Goal: Task Accomplishment & Management: Complete application form

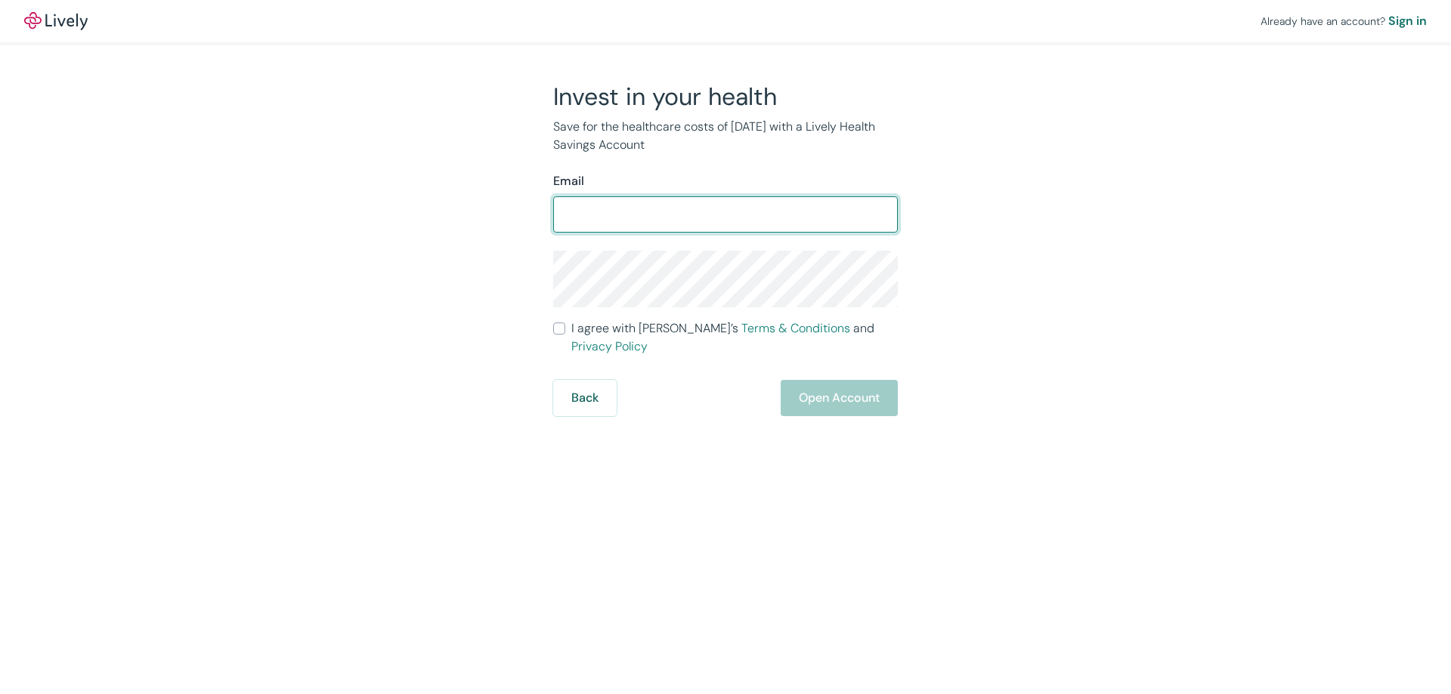
type input "[EMAIL_ADDRESS][DOMAIN_NAME]"
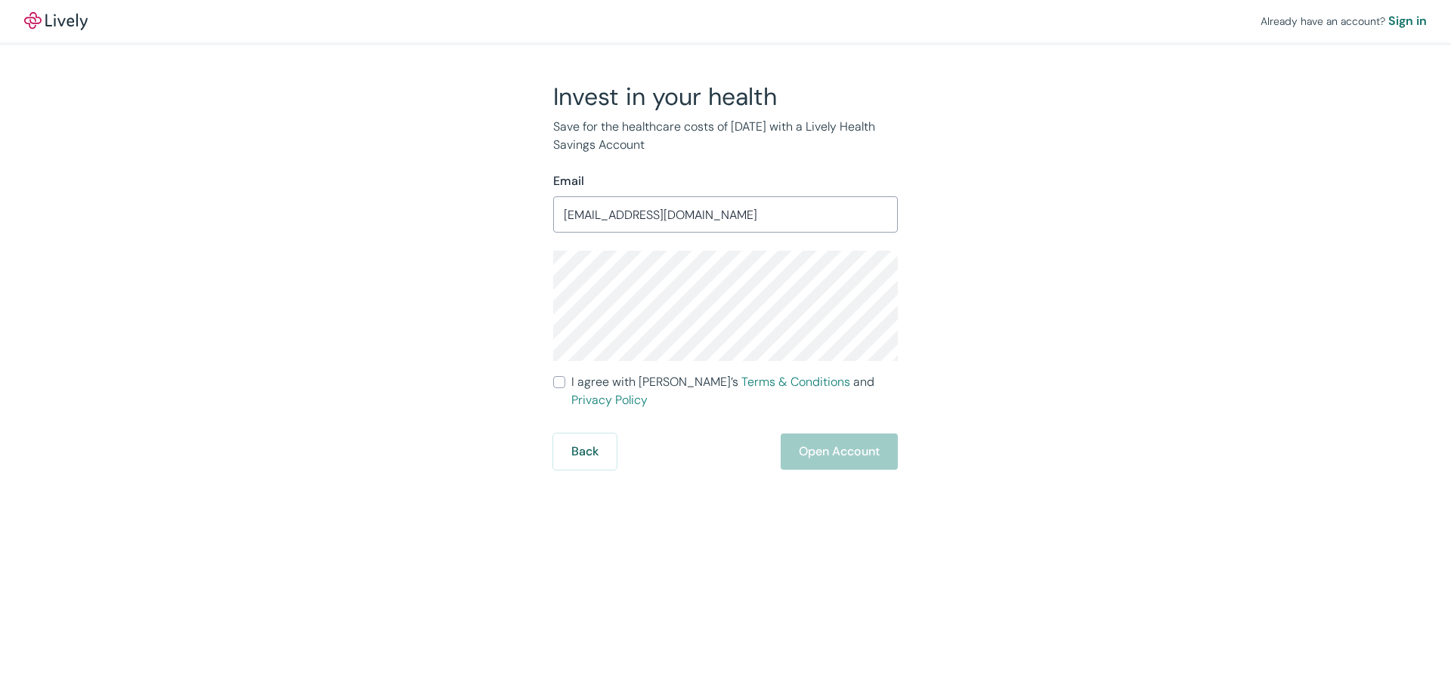
click at [840, 440] on div "Back Open Account" at bounding box center [725, 452] width 345 height 36
click at [588, 375] on span "I agree with Lively’s Terms & Conditions and Privacy Policy" at bounding box center [734, 391] width 326 height 36
click at [565, 376] on input "I agree with Lively’s Terms & Conditions and Privacy Policy" at bounding box center [559, 382] width 12 height 12
checkbox input "true"
click at [820, 434] on button "Open Account" at bounding box center [838, 452] width 117 height 36
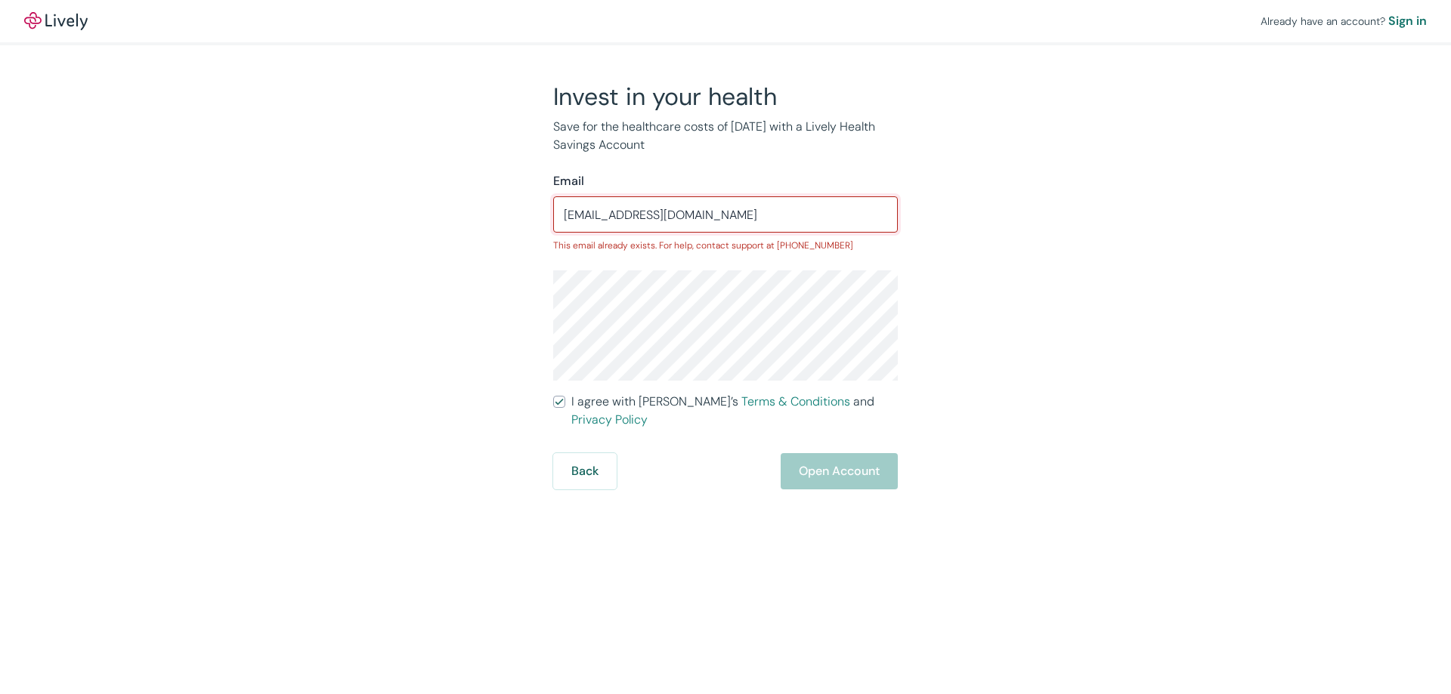
click at [721, 217] on input "[EMAIL_ADDRESS][DOMAIN_NAME]" at bounding box center [725, 214] width 345 height 30
click at [821, 158] on div "Invest in your health Save for the healthcare costs of [DATE] with a Lively Hea…" at bounding box center [716, 286] width 363 height 408
click at [589, 453] on button "Back" at bounding box center [584, 471] width 63 height 36
